Goal: Transaction & Acquisition: Purchase product/service

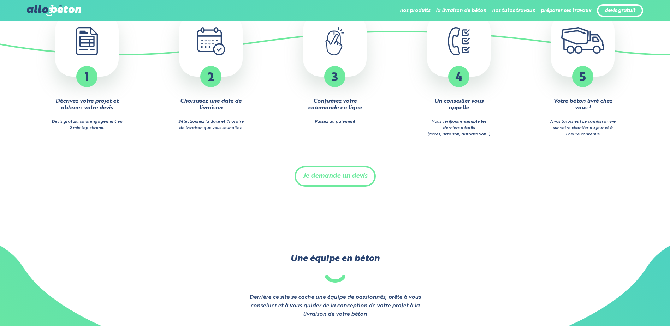
scroll to position [921, 0]
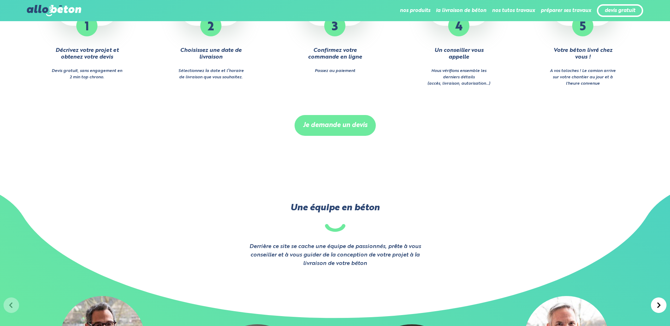
click at [330, 129] on link "Je demande un devis" at bounding box center [334, 125] width 81 height 21
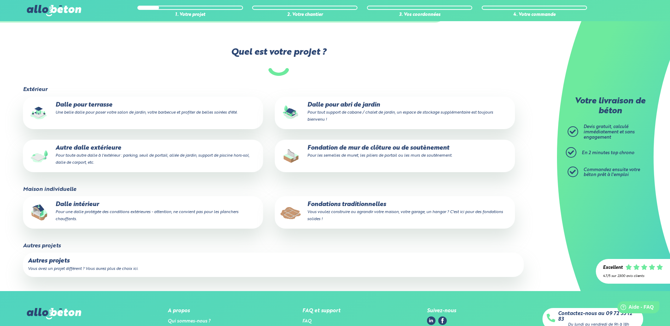
scroll to position [46, 0]
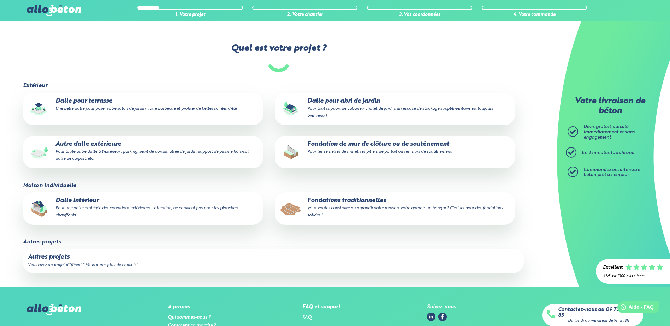
click at [78, 201] on p "Dalle intérieur Pour une dalle protégée des conditions extérieures - attention,…" at bounding box center [143, 208] width 230 height 22
click at [0, 0] on input "Dalle intérieur Pour une dalle protégée des conditions extérieures - attention,…" at bounding box center [0, 0] width 0 height 0
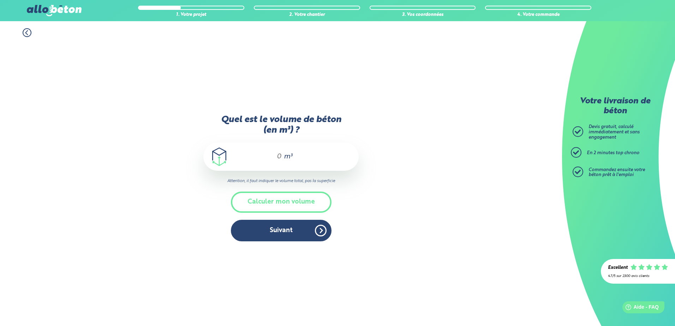
click at [277, 156] on input "Quel est le volume de béton (en m³) ?" at bounding box center [276, 157] width 12 height 8
type input "10"
click at [459, 173] on div "1. Votre projet 2. Votre chantier 3. Vos coordonnées 4. Votre commande Quel est…" at bounding box center [281, 173] width 562 height 305
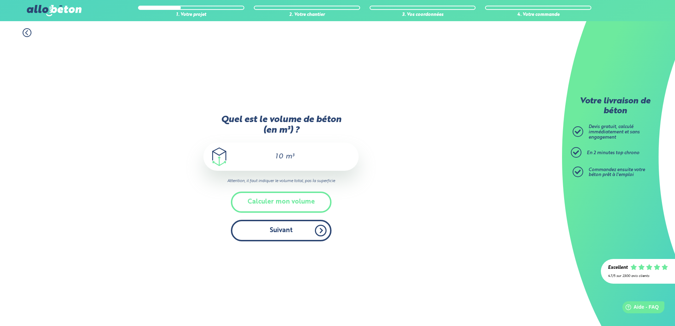
click at [285, 229] on button "Suivant" at bounding box center [281, 231] width 101 height 22
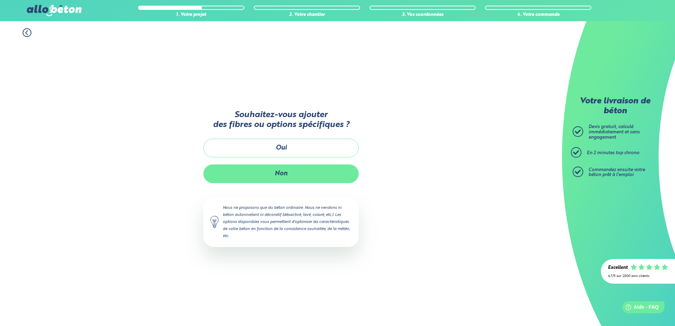
click at [281, 174] on button "Non" at bounding box center [280, 174] width 155 height 19
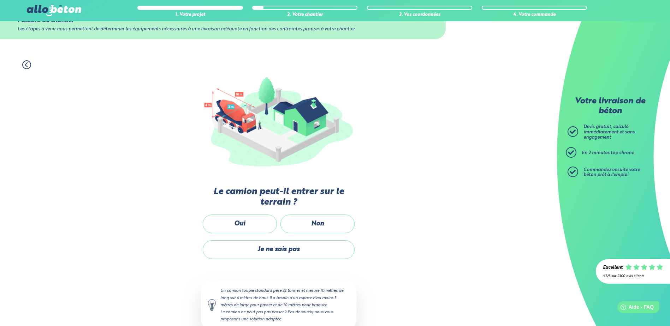
scroll to position [42, 0]
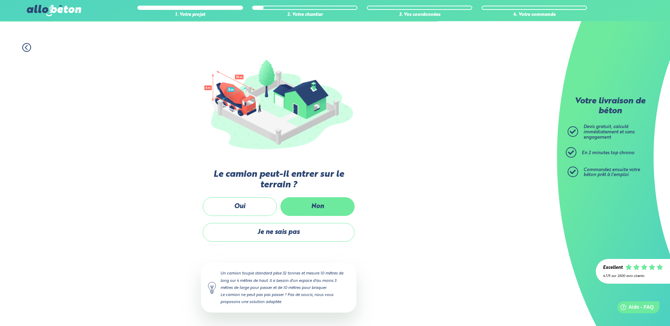
click at [319, 204] on label "Non" at bounding box center [317, 206] width 74 height 19
click at [0, 0] on input "Non" at bounding box center [0, 0] width 0 height 0
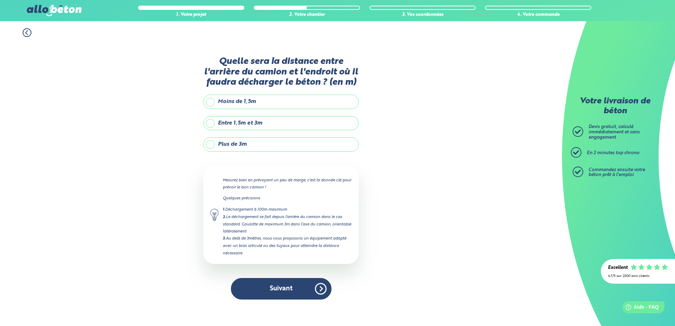
click at [211, 146] on label "Plus de 3m" at bounding box center [280, 144] width 155 height 14
click at [0, 0] on input "Plus de 3m" at bounding box center [0, 0] width 0 height 0
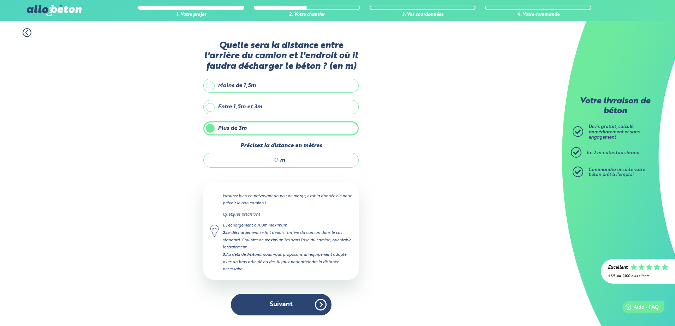
click at [275, 161] on input "Précisez la distance en mètres" at bounding box center [244, 160] width 67 height 7
type input "20"
click at [462, 220] on div "1. Votre projet 2. Votre chantier 3. Vos coordonnées 4. Votre commande Quelle s…" at bounding box center [281, 173] width 562 height 305
click at [280, 302] on button "Suivant" at bounding box center [281, 305] width 101 height 22
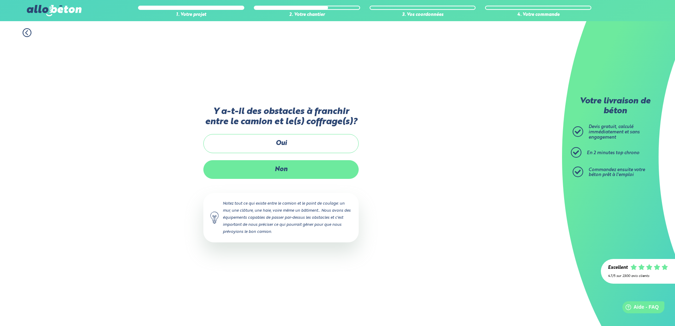
click at [278, 167] on label "Non" at bounding box center [280, 169] width 155 height 19
click at [0, 0] on input "Non" at bounding box center [0, 0] width 0 height 0
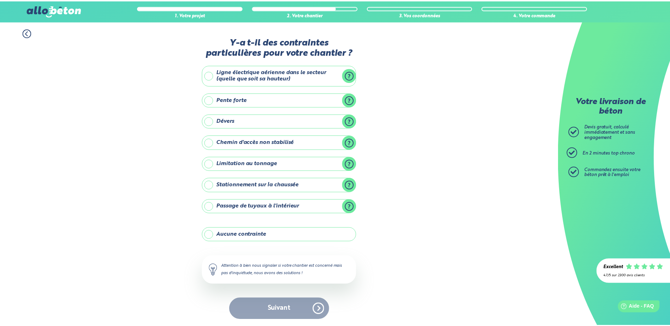
scroll to position [1, 0]
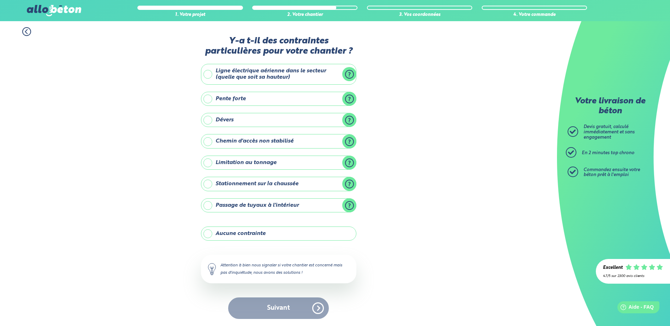
click at [207, 234] on label "Aucune contrainte" at bounding box center [278, 234] width 155 height 14
click at [0, 0] on input "Aucune contrainte" at bounding box center [0, 0] width 0 height 0
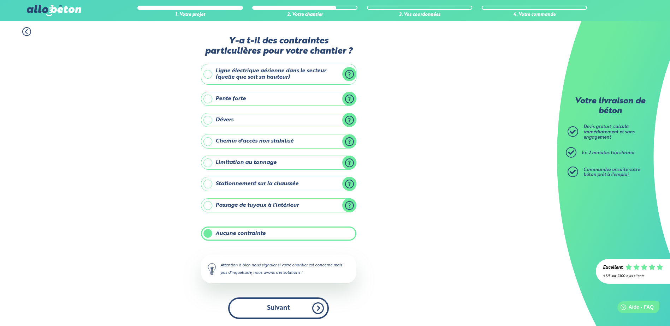
click at [286, 307] on button "Suivant" at bounding box center [278, 309] width 101 height 22
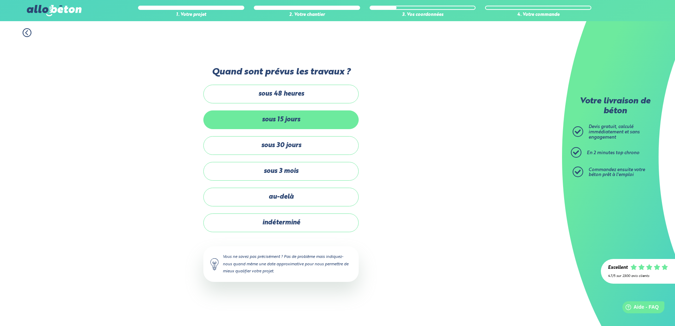
click at [285, 116] on label "sous 15 jours" at bounding box center [280, 120] width 155 height 19
click at [0, 0] on input "sous 15 jours" at bounding box center [0, 0] width 0 height 0
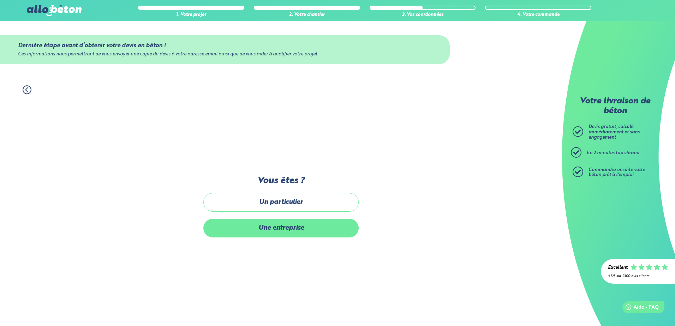
click at [278, 226] on label "Une entreprise" at bounding box center [280, 228] width 155 height 19
click at [0, 0] on input "Une entreprise" at bounding box center [0, 0] width 0 height 0
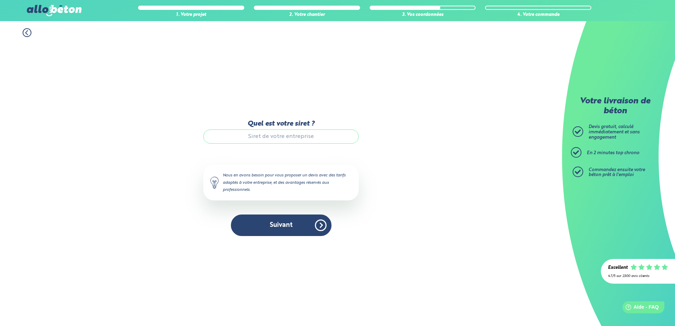
click at [273, 141] on input "Quel est votre siret ?" at bounding box center [280, 137] width 155 height 14
paste input "942 249 871 00016"
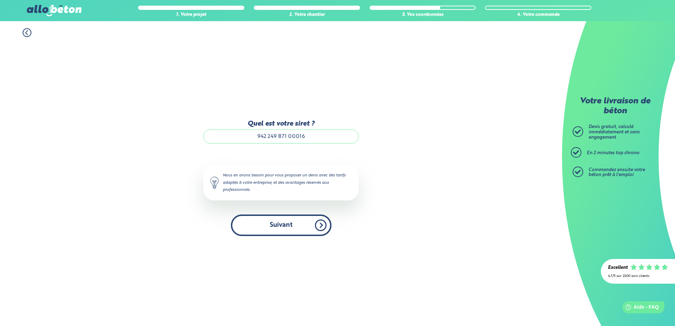
type input "942 249 871 00016"
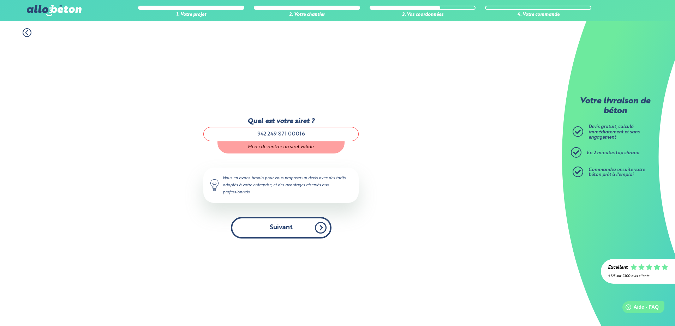
click at [283, 226] on button "Suivant" at bounding box center [281, 228] width 101 height 22
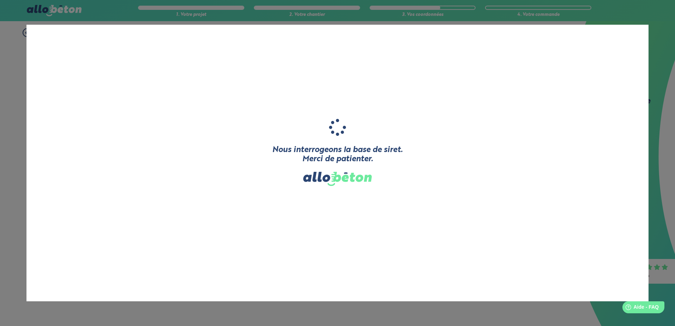
type input "IBH CONSTRUCTION"
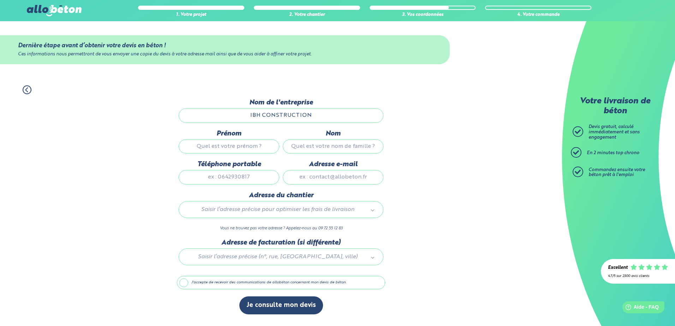
click at [235, 153] on input "Prénom" at bounding box center [229, 146] width 101 height 14
type input "Igor"
type input "Bordei"
type input "0651756841"
type input "contact@ibh-construction.com"
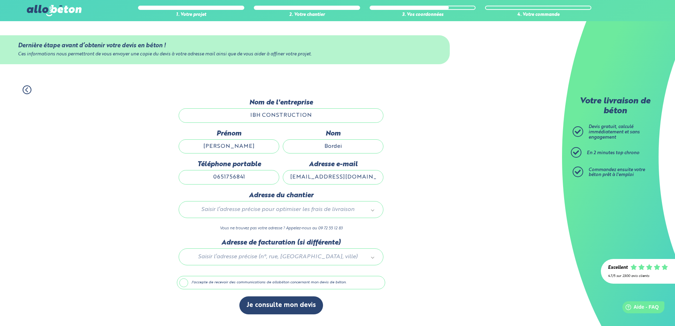
type input "61 rue de Lyon"
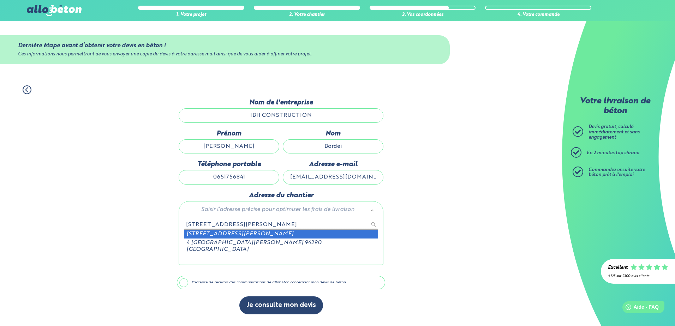
type input "4 rue henri Dunant Villeneuve"
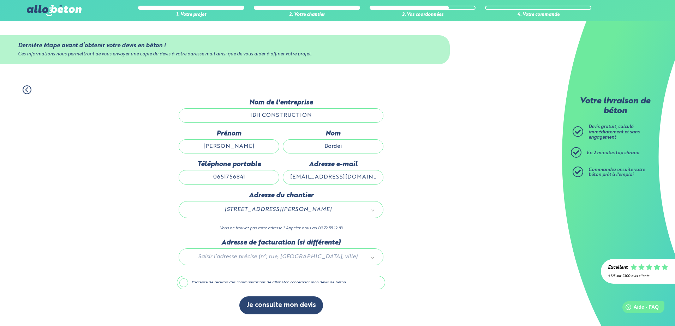
drag, startPoint x: 215, startPoint y: 211, endPoint x: 368, endPoint y: 223, distance: 153.3
click at [371, 215] on div "4 Rue Henri Dunant 47300 Villeneuve-sur-Lot" at bounding box center [281, 209] width 205 height 17
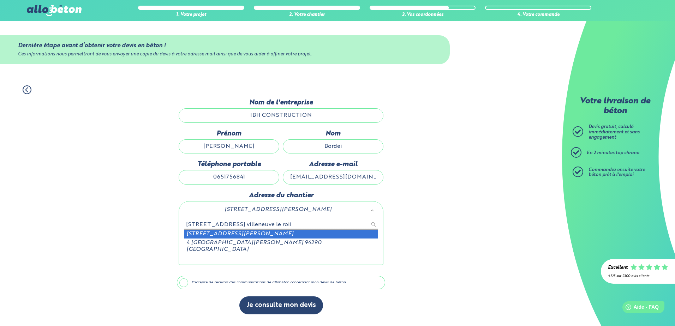
type input "4 rue henri dunant villeneuve le roii"
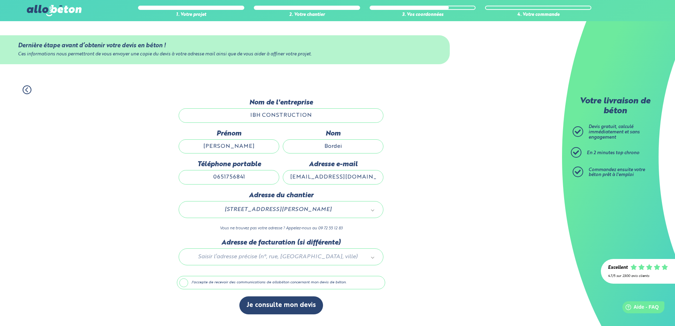
click at [264, 256] on div at bounding box center [281, 256] width 208 height 34
click at [185, 282] on label "J'accepte de recevoir des communications de allobéton concernant mon devis de b…" at bounding box center [281, 282] width 208 height 13
click at [0, 0] on input "J'accepte de recevoir des communications de allobéton concernant mon devis de b…" at bounding box center [0, 0] width 0 height 0
click at [183, 282] on label "J'accepte de recevoir des communications de allobéton concernant mon devis de b…" at bounding box center [281, 282] width 208 height 13
click at [0, 0] on input "J'accepte de recevoir des communications de allobéton concernant mon devis de b…" at bounding box center [0, 0] width 0 height 0
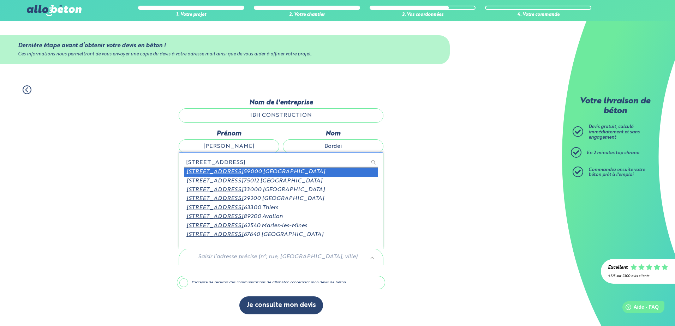
scroll to position [1, 0]
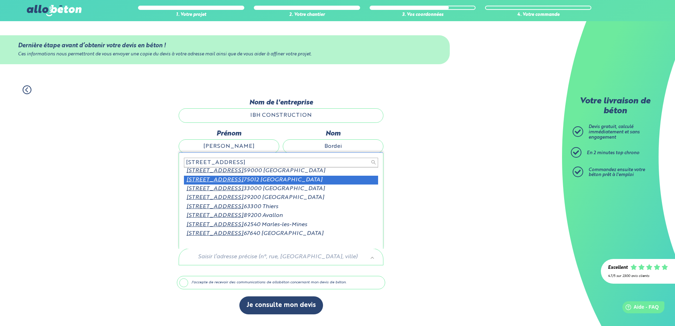
type input "61 rue de lyon"
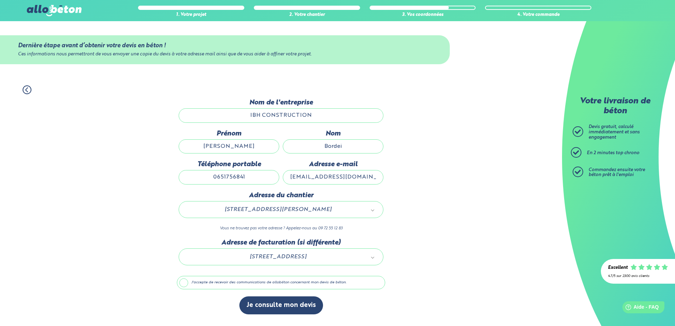
click at [180, 283] on label "J'accepte de recevoir des communications de allobéton concernant mon devis de b…" at bounding box center [281, 282] width 208 height 13
click at [0, 0] on input "J'accepte de recevoir des communications de allobéton concernant mon devis de b…" at bounding box center [0, 0] width 0 height 0
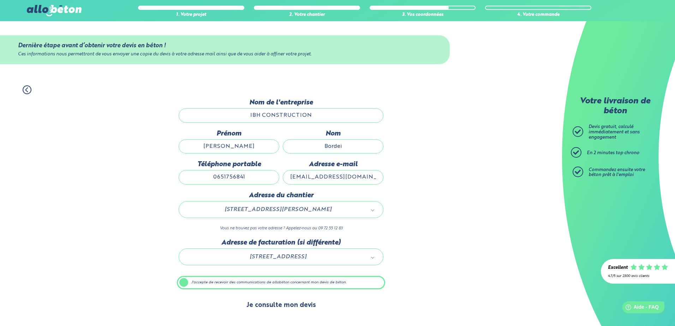
click at [281, 305] on button "Je consulte mon devis" at bounding box center [281, 306] width 84 height 18
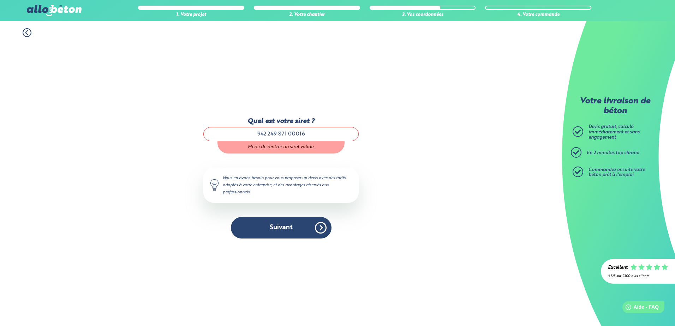
click at [280, 134] on input "942 249 871 00016" at bounding box center [280, 134] width 155 height 14
click at [289, 134] on input "942 249 871 00016" at bounding box center [280, 134] width 155 height 14
click at [279, 134] on input "942 249 87100016" at bounding box center [280, 134] width 155 height 14
click at [269, 134] on input "942 24987100016" at bounding box center [280, 134] width 155 height 14
type input "94224987100016"
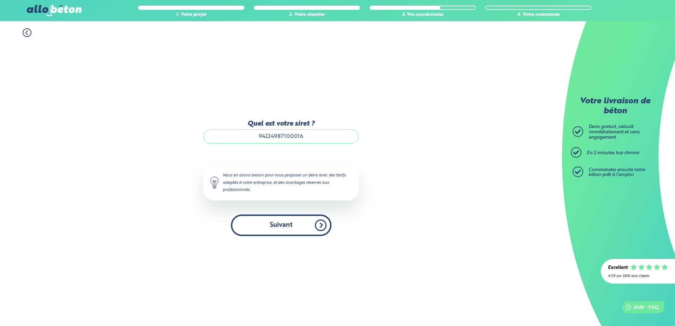
click at [282, 222] on button "Suivant" at bounding box center [281, 226] width 101 height 22
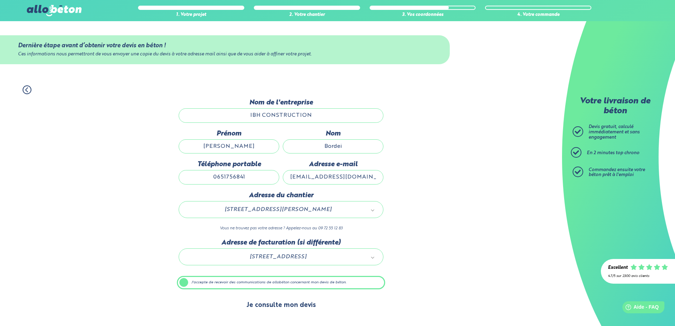
click at [279, 304] on button "Je consulte mon devis" at bounding box center [281, 306] width 84 height 18
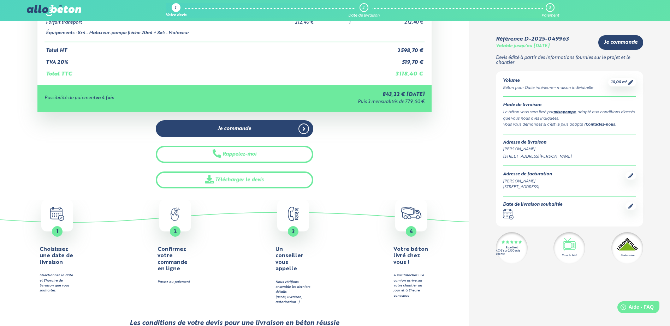
scroll to position [189, 0]
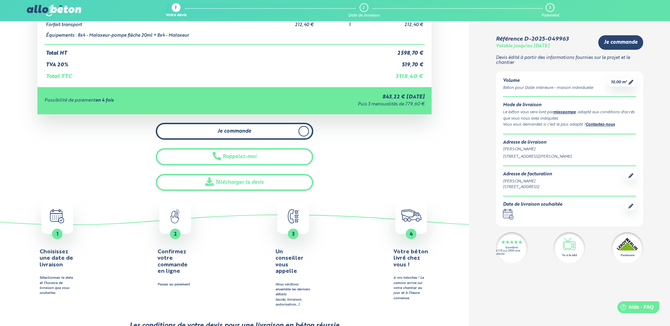
click at [232, 131] on span "Je commande" at bounding box center [234, 132] width 34 height 6
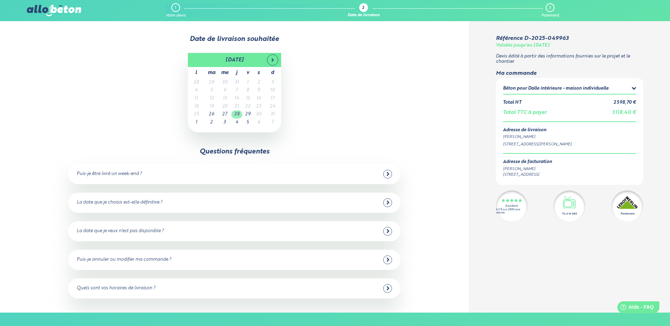
click at [238, 115] on td "28" at bounding box center [236, 115] width 11 height 8
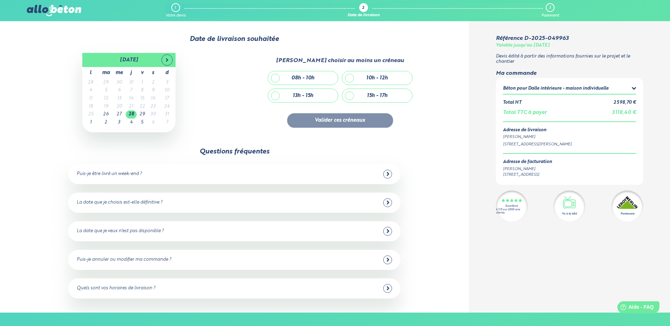
click at [275, 97] on div "13h - 15h" at bounding box center [303, 95] width 70 height 13
checkbox input "true"
click at [340, 120] on button "Valider ces créneaux" at bounding box center [340, 120] width 106 height 14
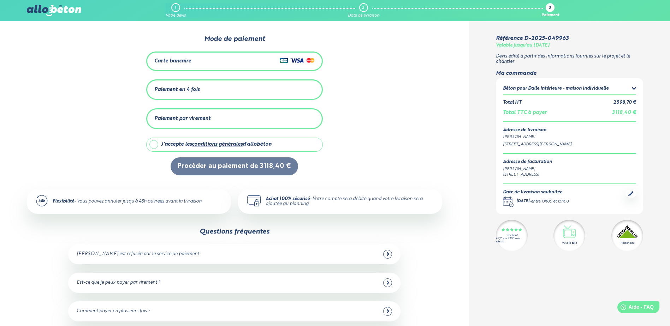
click at [200, 85] on div "Paiement en 4 fois" at bounding box center [234, 90] width 160 height 12
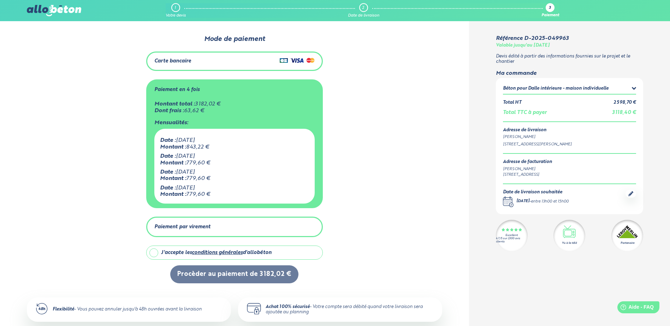
click at [156, 253] on label "J'accepte les conditions générales d'allobéton" at bounding box center [234, 253] width 177 height 14
checkbox input "true"
click at [207, 225] on div "Paiement par virement" at bounding box center [182, 227] width 56 height 6
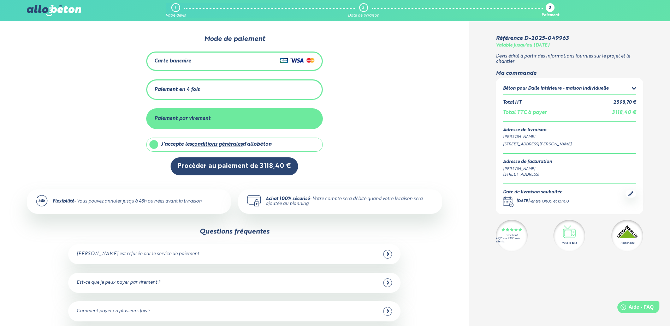
click at [203, 88] on div "Paiement en 4 fois" at bounding box center [234, 90] width 160 height 12
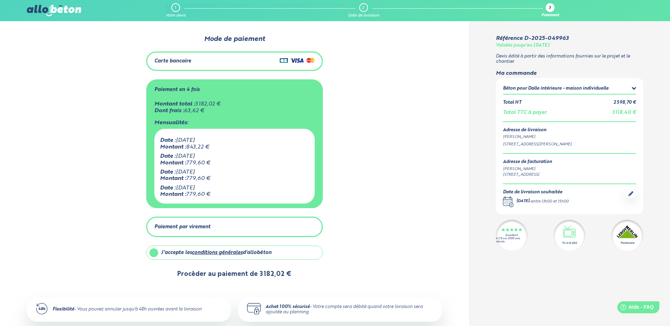
click at [244, 272] on button "Procèder au paiement de 3 182,02 €" at bounding box center [234, 274] width 128 height 18
